Goal: Task Accomplishment & Management: Manage account settings

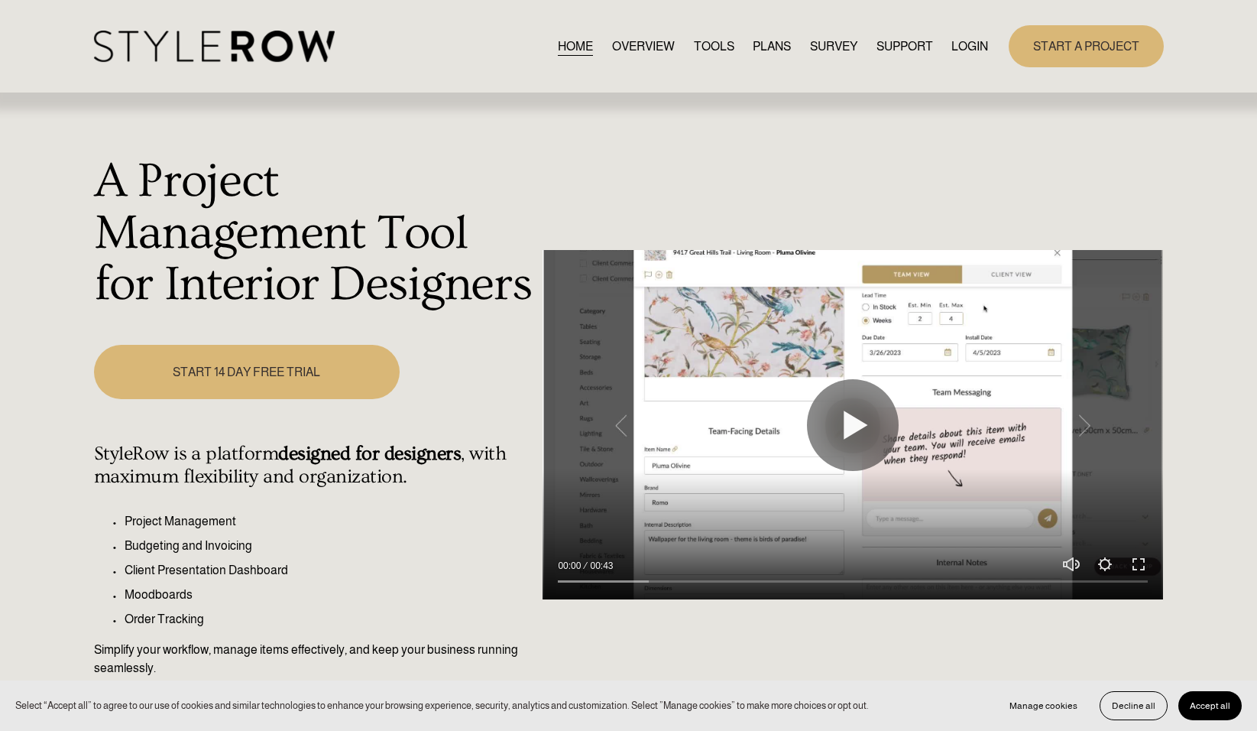
click at [965, 47] on link "LOGIN" at bounding box center [970, 46] width 37 height 21
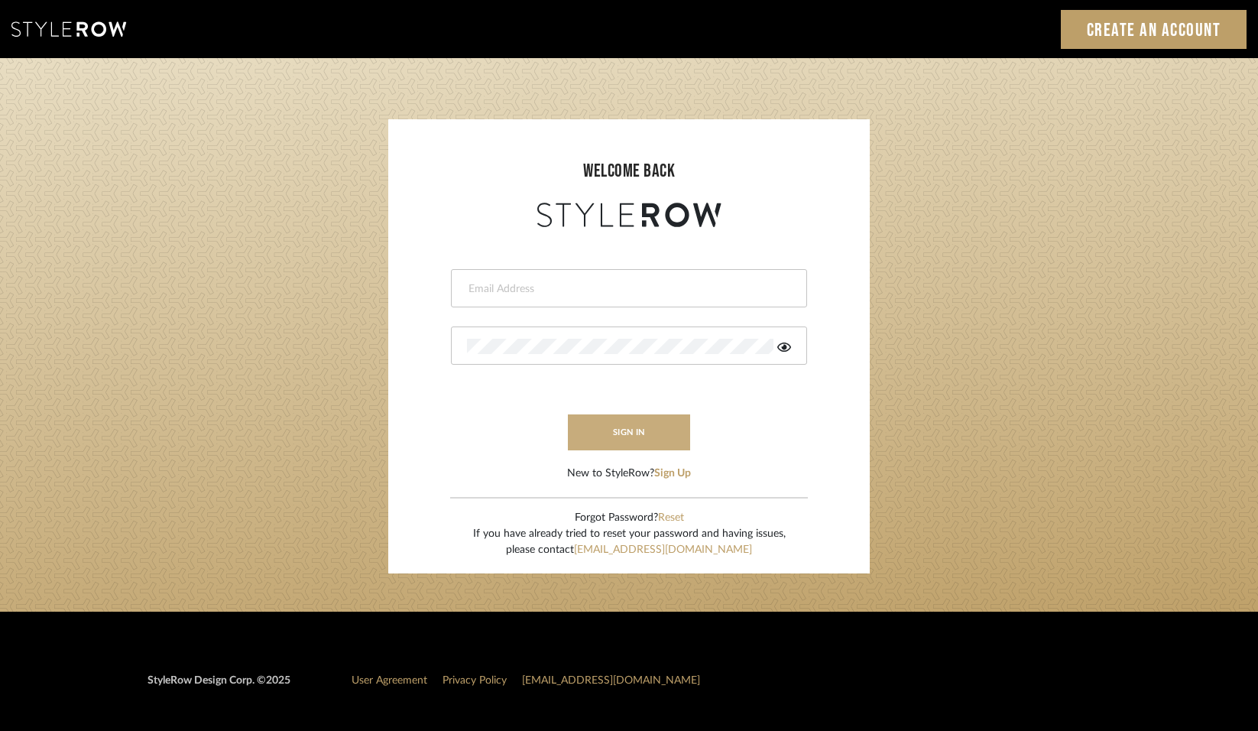
type input "hannah@roomerslimited.com"
click at [616, 421] on button "sign in" at bounding box center [629, 432] width 122 height 36
click at [632, 439] on button "sign in" at bounding box center [629, 432] width 122 height 36
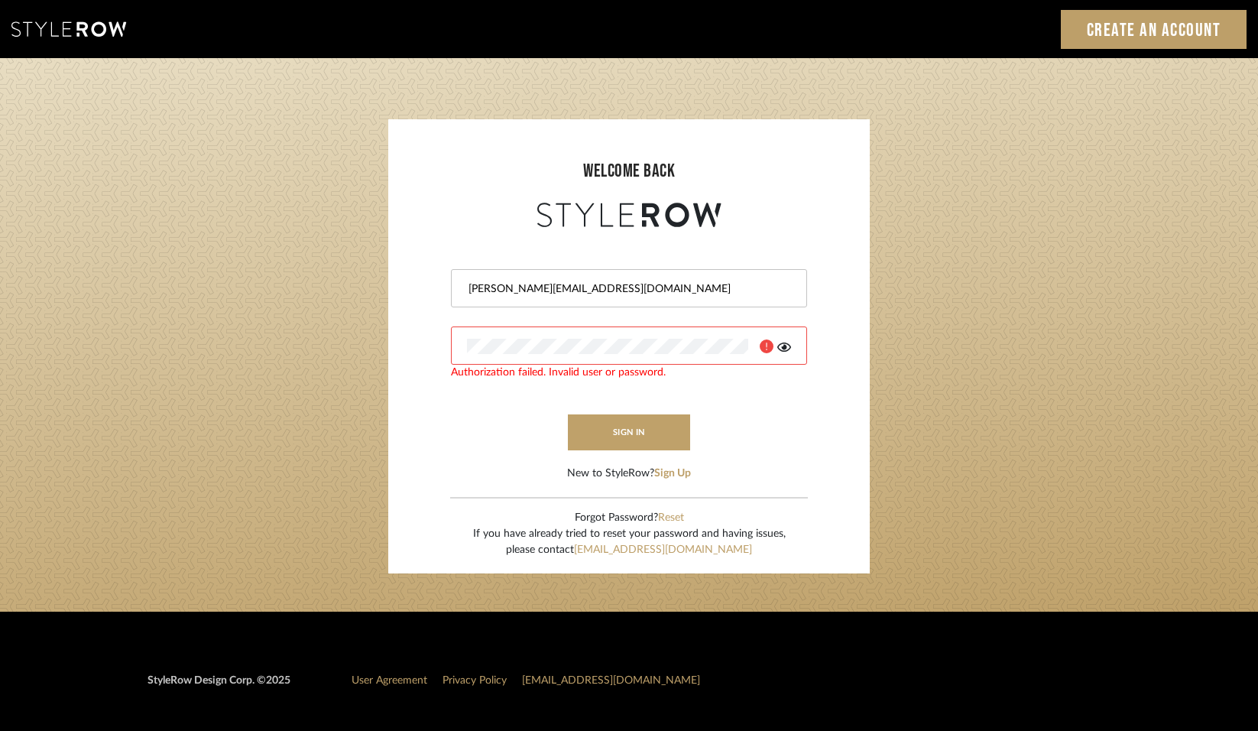
click at [785, 352] on icon at bounding box center [784, 347] width 14 height 12
click at [784, 349] on icon at bounding box center [784, 347] width 15 height 12
click at [781, 349] on icon at bounding box center [784, 347] width 14 height 12
click at [780, 383] on form "hannah@roomerslimited.com Authorization failed. Invalid user or password. sign …" at bounding box center [629, 356] width 451 height 251
